Goal: Task Accomplishment & Management: Use online tool/utility

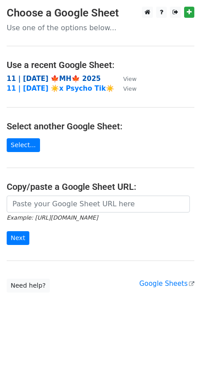
click at [52, 77] on strong "11 | [DATE] 🍁MH🍁 2025" at bounding box center [54, 79] width 94 height 8
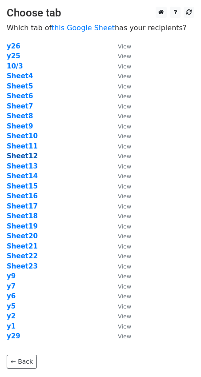
click at [20, 154] on strong "Sheet12" at bounding box center [22, 156] width 31 height 8
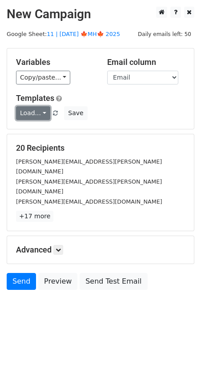
click at [35, 108] on link "Load..." at bounding box center [33, 113] width 34 height 14
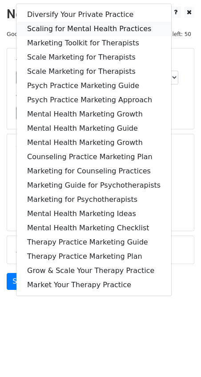
click at [64, 29] on link "Scaling for Mental Health Practices" at bounding box center [93, 29] width 155 height 14
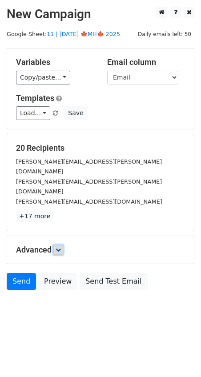
click at [60, 247] on icon at bounding box center [58, 249] width 5 height 5
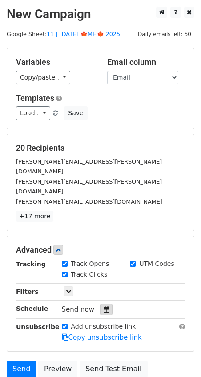
click at [105, 306] on icon at bounding box center [107, 309] width 6 height 6
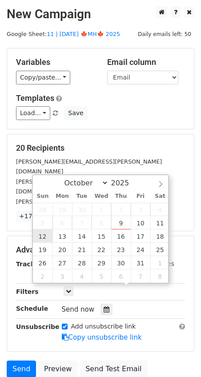
type input "2025-10-12 12:00"
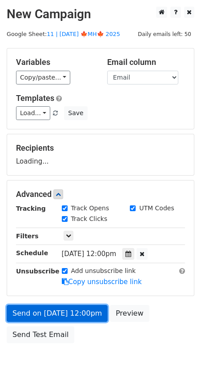
click at [48, 315] on link "Send on Oct 12 at 12:00pm" at bounding box center [57, 313] width 101 height 17
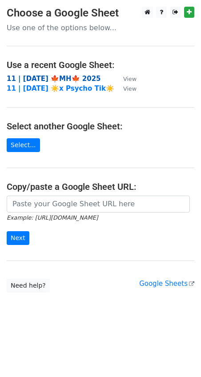
click at [79, 76] on strong "11 | [DATE] 🍁MH🍁 2025" at bounding box center [54, 79] width 94 height 8
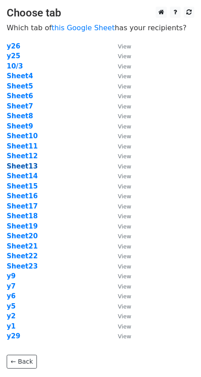
click at [24, 168] on strong "Sheet13" at bounding box center [22, 166] width 31 height 8
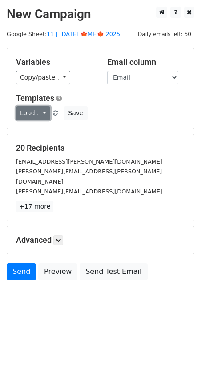
click at [29, 115] on link "Load..." at bounding box center [33, 113] width 34 height 14
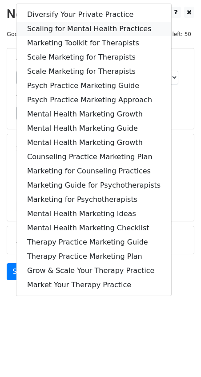
click at [65, 24] on link "Scaling for Mental Health Practices" at bounding box center [93, 29] width 155 height 14
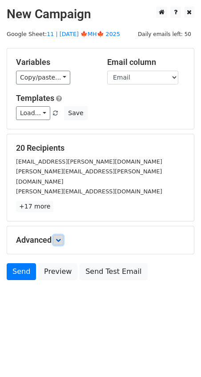
click at [59, 237] on icon at bounding box center [58, 239] width 5 height 5
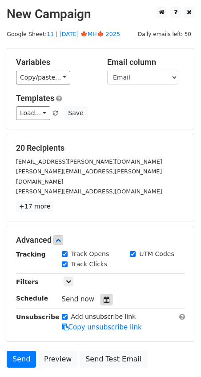
click at [104, 296] on icon at bounding box center [107, 299] width 6 height 6
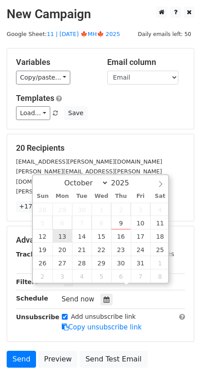
type input "2025-10-13 12:00"
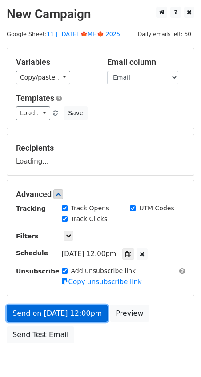
click at [59, 310] on link "Send on Oct 13 at 12:00pm" at bounding box center [57, 313] width 101 height 17
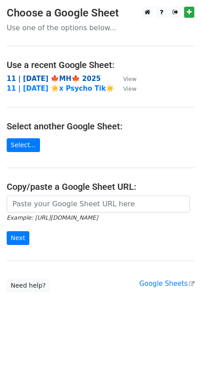
click at [63, 77] on strong "11 | [DATE] 🍁MH🍁 2025" at bounding box center [54, 79] width 94 height 8
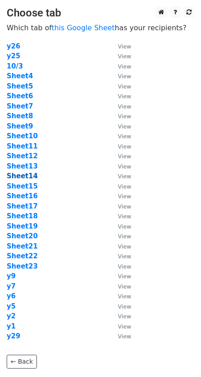
click at [23, 176] on strong "Sheet14" at bounding box center [22, 176] width 31 height 8
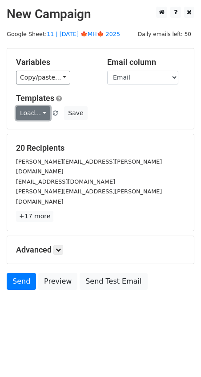
click at [35, 108] on link "Load..." at bounding box center [33, 113] width 34 height 14
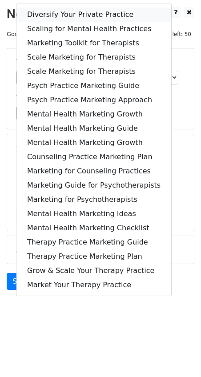
click at [73, 12] on link "Diversify Your Private Practice" at bounding box center [93, 15] width 155 height 14
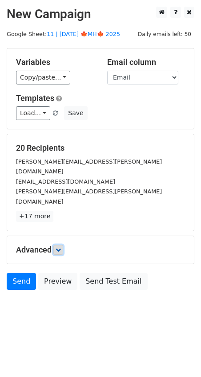
click at [60, 247] on icon at bounding box center [58, 249] width 5 height 5
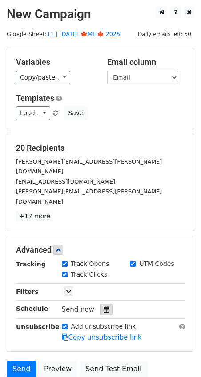
click at [104, 306] on icon at bounding box center [107, 309] width 6 height 6
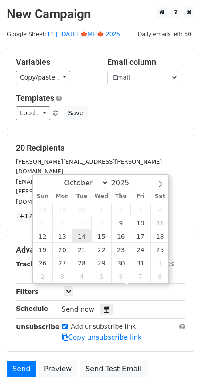
type input "2025-10-14 12:00"
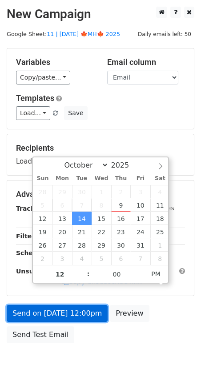
click at [60, 312] on link "Send on Oct 14 at 12:00pm" at bounding box center [57, 313] width 101 height 17
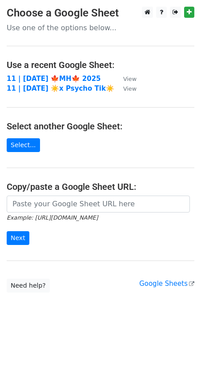
click at [58, 74] on td "11 | [DATE] 🍁MH🍁 2025" at bounding box center [61, 79] width 108 height 10
click at [60, 76] on strong "11 | OCT 3 🍁MH🍁 2025" at bounding box center [54, 79] width 94 height 8
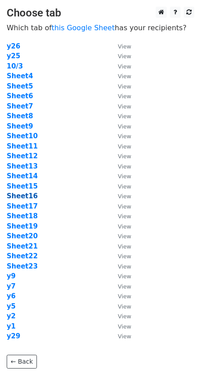
click at [24, 196] on strong "Sheet16" at bounding box center [22, 196] width 31 height 8
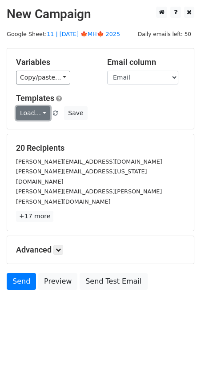
click at [34, 116] on link "Load..." at bounding box center [33, 113] width 34 height 14
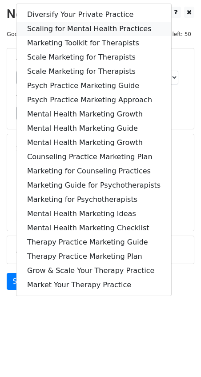
drag, startPoint x: 72, startPoint y: 29, endPoint x: 60, endPoint y: 224, distance: 195.4
click at [72, 29] on link "Scaling for Mental Health Practices" at bounding box center [93, 29] width 155 height 14
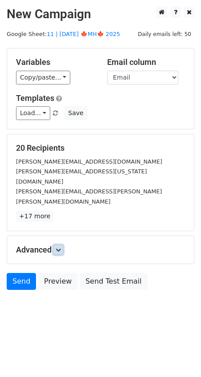
drag, startPoint x: 60, startPoint y: 225, endPoint x: 63, endPoint y: 228, distance: 4.7
click at [60, 245] on link at bounding box center [58, 250] width 10 height 10
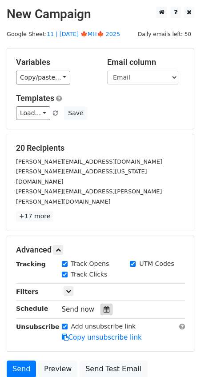
click at [104, 306] on icon at bounding box center [107, 309] width 6 height 6
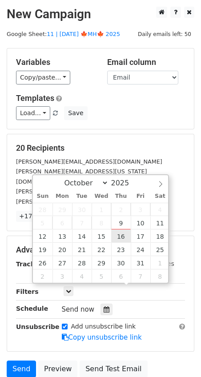
type input "[DATE] 12:00"
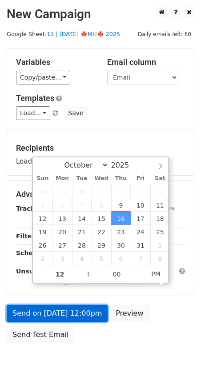
click at [80, 318] on link "Send on [DATE] 12:00pm" at bounding box center [57, 313] width 101 height 17
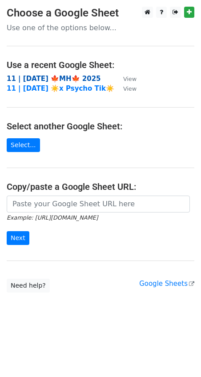
click at [66, 76] on strong "11 | OCT 3 🍁MH🍁 2025" at bounding box center [54, 79] width 94 height 8
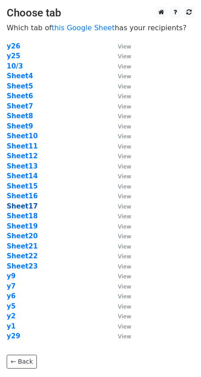
click at [28, 207] on strong "Sheet17" at bounding box center [22, 206] width 31 height 8
